Goal: Task Accomplishment & Management: Manage account settings

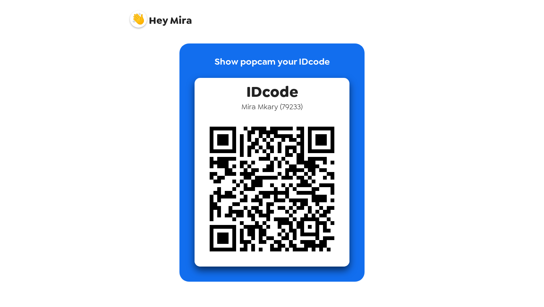
click at [137, 23] on img at bounding box center [138, 19] width 17 height 17
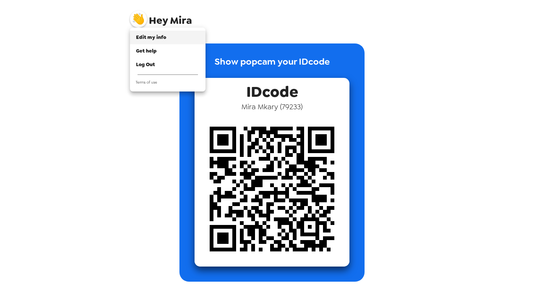
click at [152, 40] on span "Edit my info" at bounding box center [151, 37] width 30 height 6
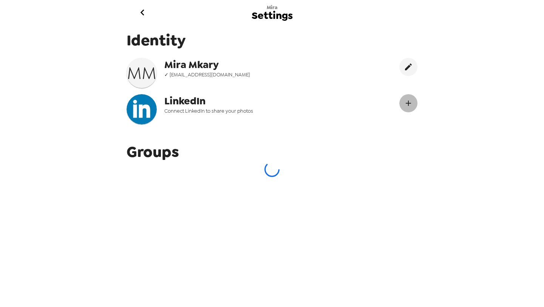
click at [407, 105] on icon "Connect LinekdIn" at bounding box center [408, 103] width 9 height 9
click at [407, 71] on icon "edit" at bounding box center [408, 66] width 9 height 9
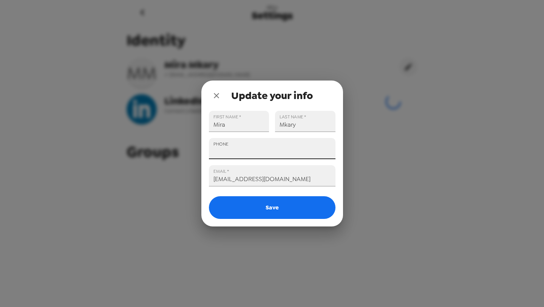
click at [277, 158] on input "PHONE" at bounding box center [272, 148] width 127 height 21
type input "+1 (984) 292-6903"
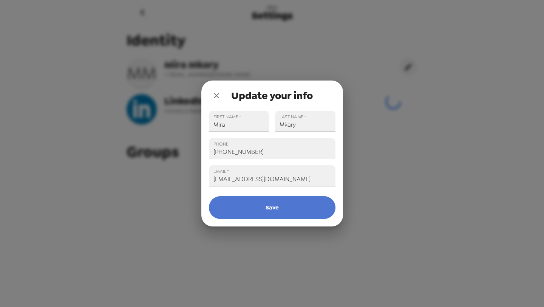
click at [276, 214] on button "Save" at bounding box center [272, 207] width 127 height 23
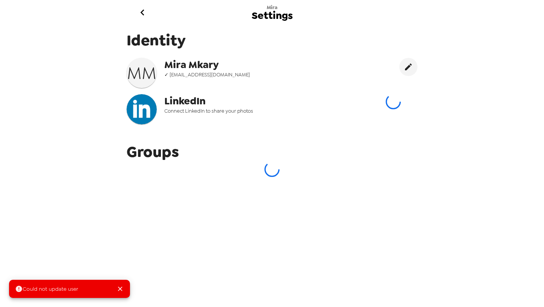
click at [119, 289] on icon "Close" at bounding box center [120, 289] width 8 height 8
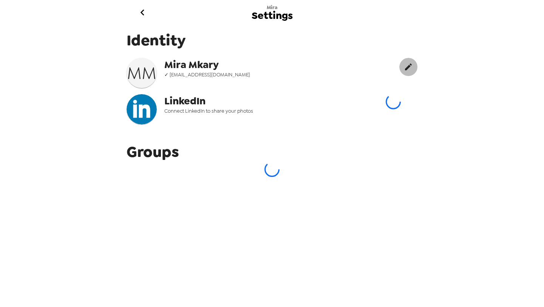
click at [408, 71] on icon "edit" at bounding box center [408, 66] width 9 height 9
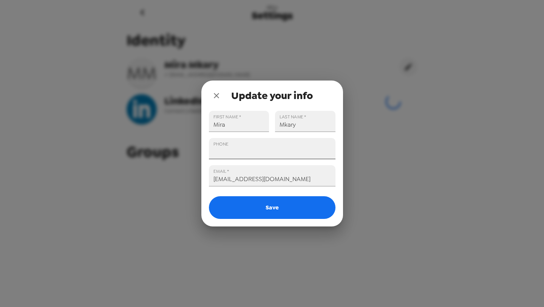
click at [249, 147] on input "PHONE" at bounding box center [272, 148] width 127 height 21
click at [262, 146] on input "PHONE" at bounding box center [272, 148] width 127 height 21
type input "+1 (984) 292-6903"
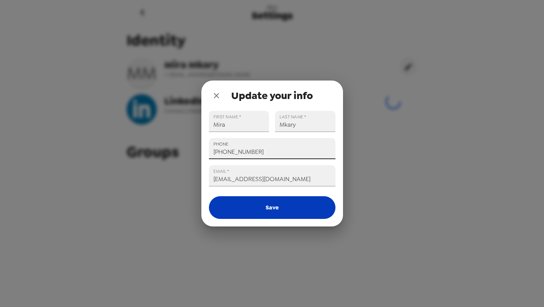
click at [259, 216] on button "Save" at bounding box center [272, 207] width 127 height 23
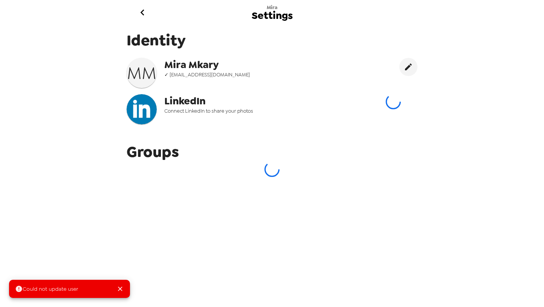
click at [17, 293] on div "Could not update user" at bounding box center [46, 289] width 63 height 14
click at [17, 287] on icon at bounding box center [19, 289] width 6 height 6
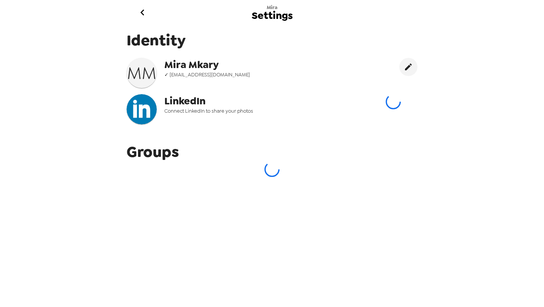
click at [144, 14] on icon "go back" at bounding box center [142, 12] width 12 height 12
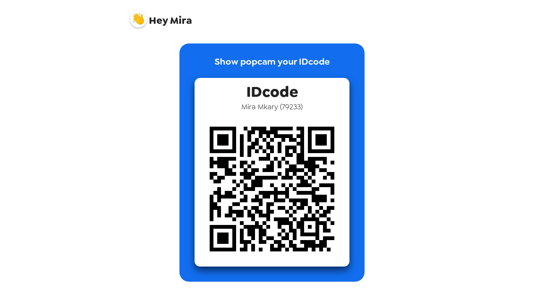
click at [141, 20] on img at bounding box center [138, 19] width 17 height 17
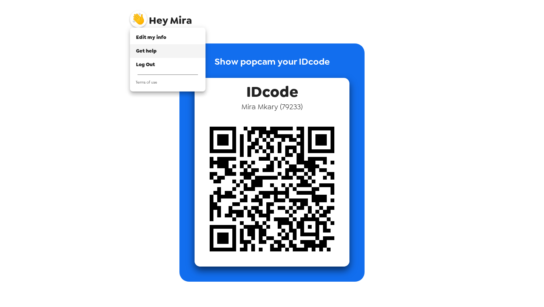
click at [153, 50] on span "Get help" at bounding box center [146, 51] width 21 height 6
click at [170, 37] on div "Edit my info" at bounding box center [167, 38] width 63 height 8
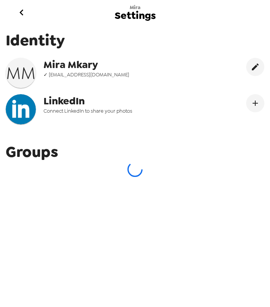
scroll to position [4, 0]
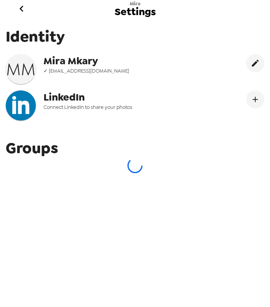
click at [88, 96] on span "LinkedIn" at bounding box center [111, 97] width 136 height 14
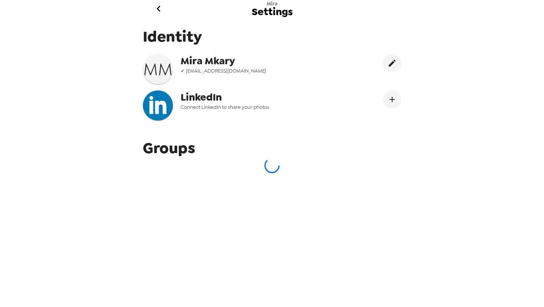
scroll to position [0, 0]
